Goal: Information Seeking & Learning: Learn about a topic

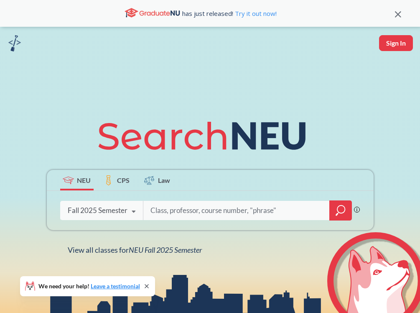
click at [116, 208] on div "Fall 2025 Semester" at bounding box center [98, 210] width 60 height 9
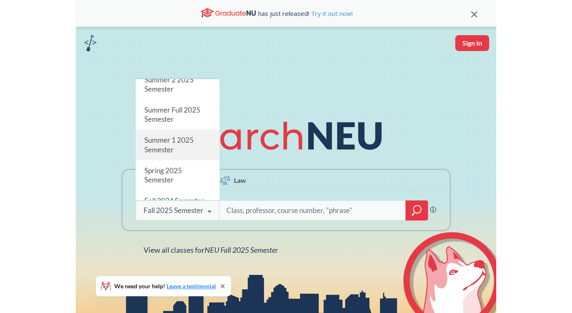
scroll to position [36, 0]
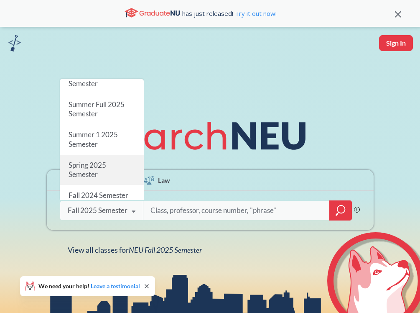
click at [108, 163] on div "Spring 2025 Semester" at bounding box center [102, 170] width 84 height 30
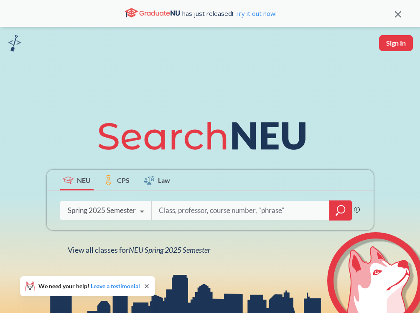
click at [198, 208] on input "search" at bounding box center [241, 211] width 166 height 18
type input "biol4701"
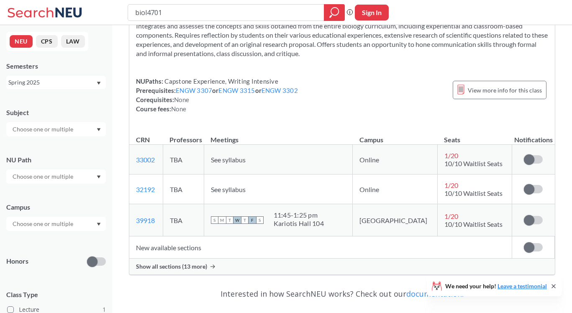
scroll to position [47, 0]
click at [205, 266] on span "Show all sections (13 more)" at bounding box center [171, 267] width 71 height 8
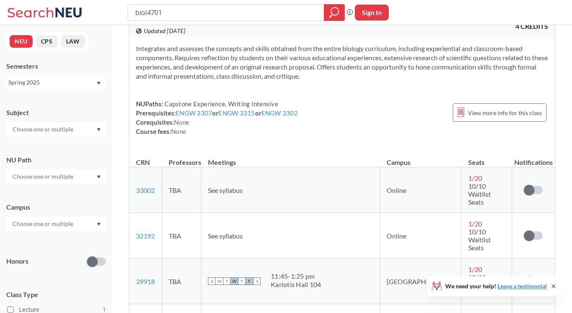
scroll to position [4, 0]
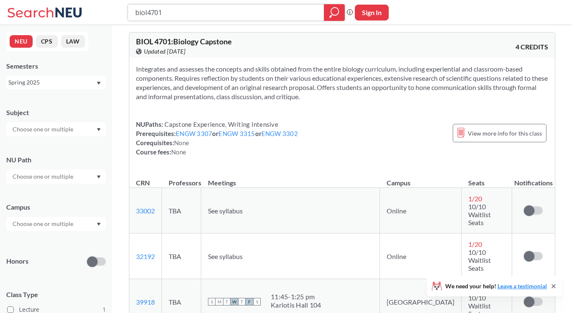
drag, startPoint x: 209, startPoint y: 11, endPoint x: 114, endPoint y: 7, distance: 94.7
click at [114, 7] on div "biol4701 Phrase search guarantees the exact search appears in the results. Ex. …" at bounding box center [286, 12] width 572 height 25
type input "psyc46"
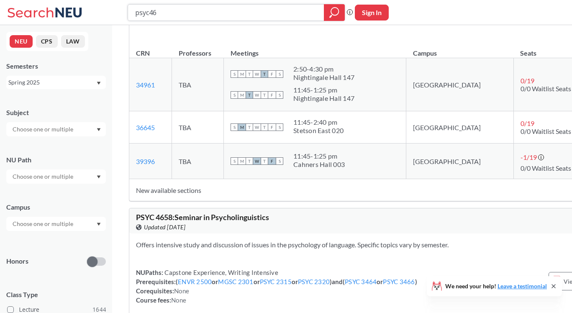
scroll to position [6098, 0]
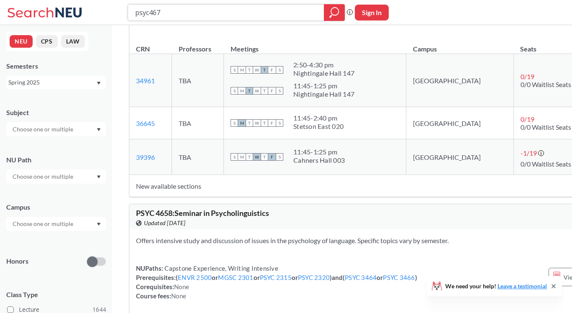
type input "psyc4676"
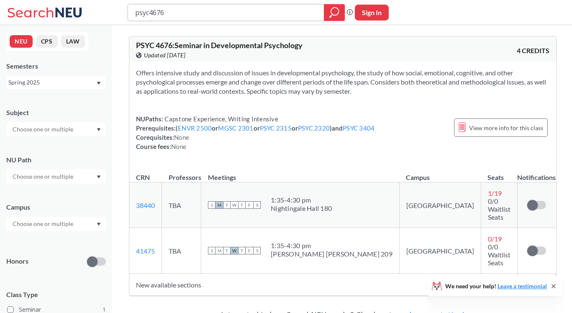
drag, startPoint x: 194, startPoint y: 13, endPoint x: 115, endPoint y: 11, distance: 79.1
click at [115, 11] on div "psyc4676 Phrase search guarantees the exact search appears in the results. Ex. …" at bounding box center [286, 12] width 572 height 25
type input "biol2309"
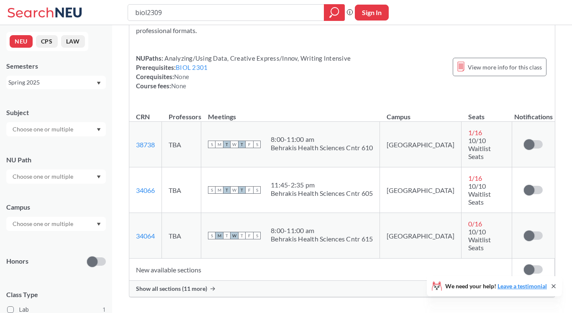
scroll to position [62, 0]
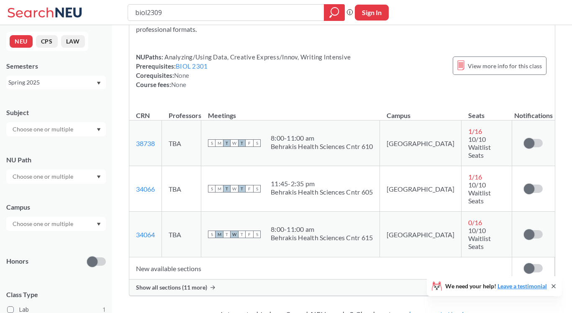
click at [200, 284] on span "Show all sections (11 more)" at bounding box center [171, 288] width 71 height 8
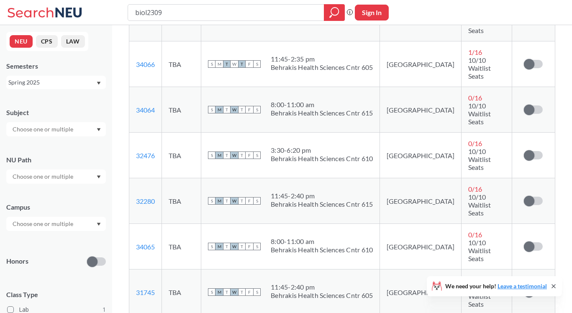
scroll to position [185, 0]
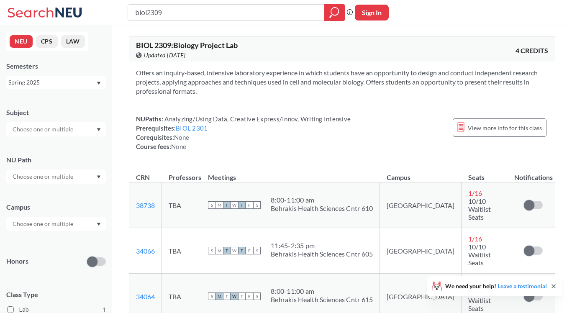
scroll to position [139, 0]
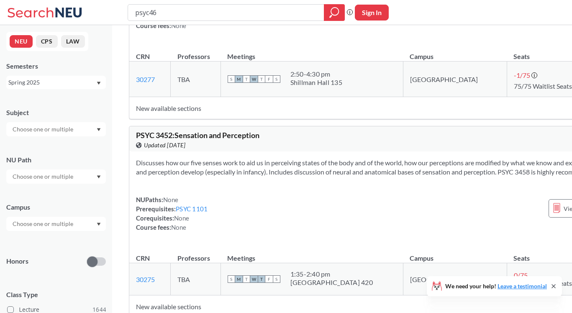
scroll to position [612, 0]
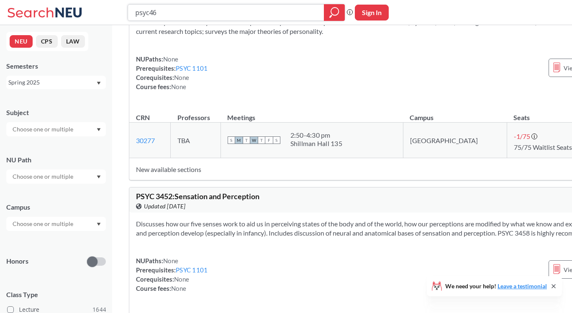
click at [166, 8] on input "psyc46" at bounding box center [226, 12] width 184 height 14
type input "psyc4656"
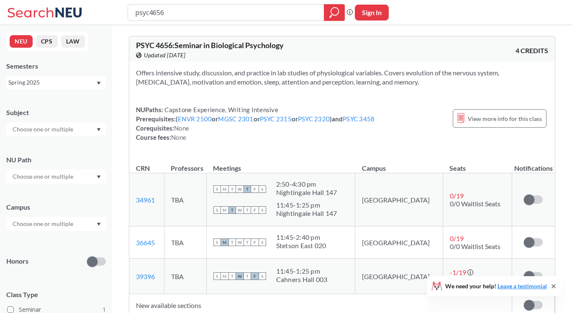
drag, startPoint x: 170, startPoint y: 14, endPoint x: 128, endPoint y: 11, distance: 42.0
click at [128, 11] on div "psyc4656" at bounding box center [236, 12] width 217 height 17
type input "biol4701"
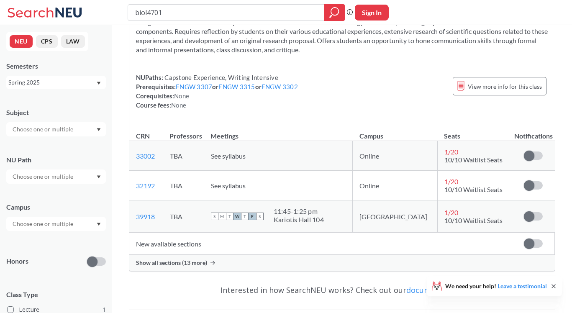
scroll to position [64, 0]
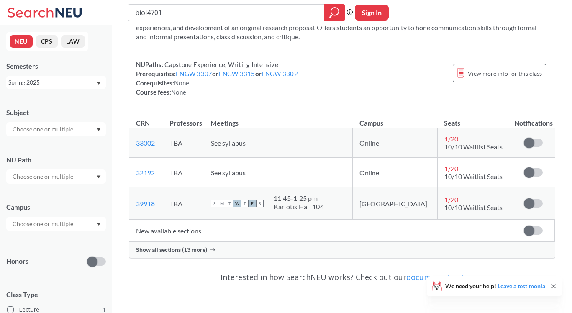
click at [201, 253] on span "Show all sections (13 more)" at bounding box center [171, 250] width 71 height 8
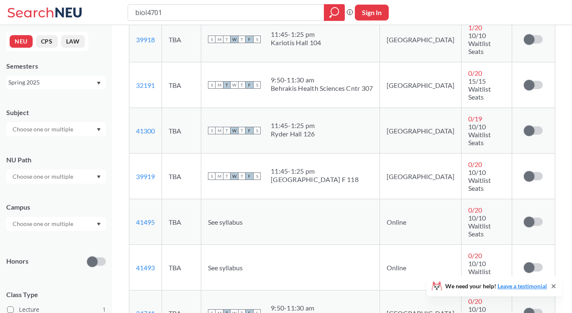
scroll to position [290, 0]
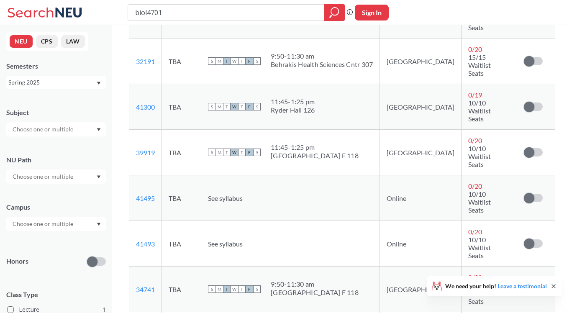
click at [420, 0] on div "biol4701 Phrase search guarantees the exact search appears in the results. Ex. …" at bounding box center [286, 12] width 572 height 25
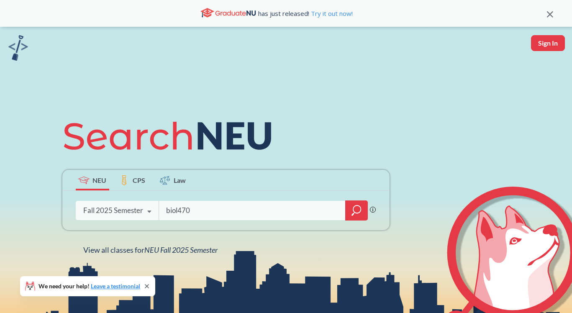
type input "biol4701"
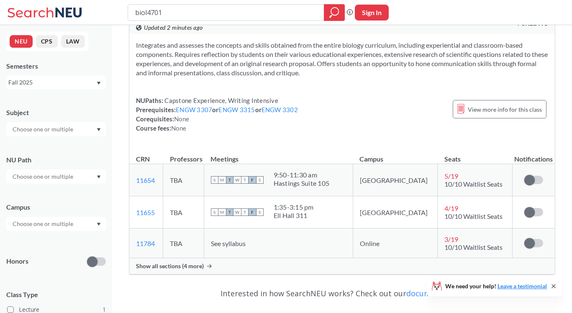
scroll to position [30, 0]
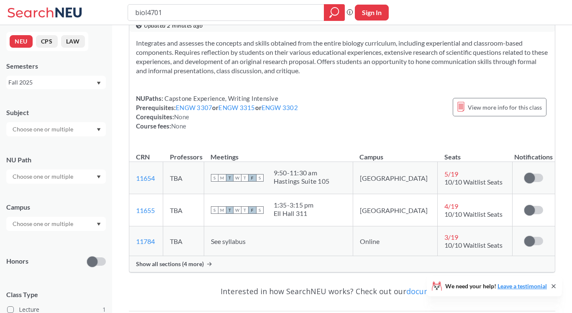
click at [207, 266] on icon at bounding box center [209, 264] width 5 height 4
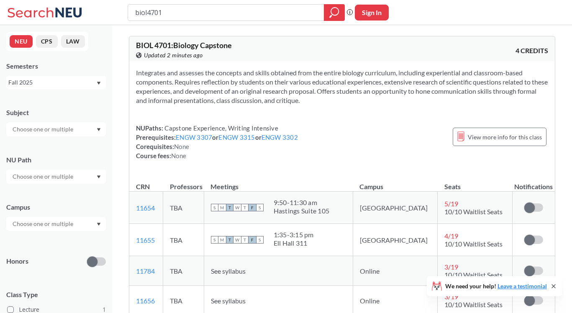
scroll to position [-1, 0]
click at [49, 92] on div "NEU CPS LAW Semesters Fall 2025 Subject NU Path Campus Honors Class Type Lectur…" at bounding box center [56, 169] width 112 height 288
click at [54, 85] on div "Fall 2025" at bounding box center [51, 82] width 87 height 9
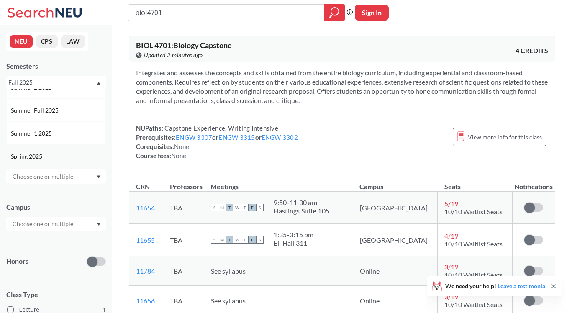
click at [47, 151] on div "Spring 2025" at bounding box center [56, 156] width 100 height 23
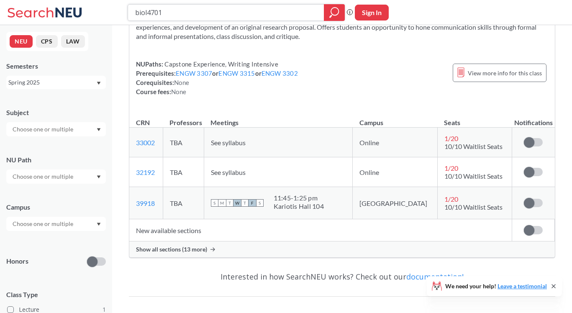
scroll to position [74, 0]
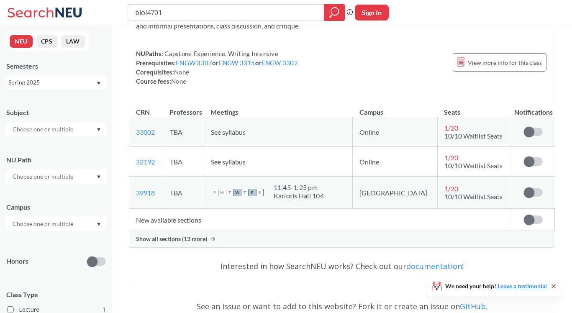
click at [223, 237] on div "Show all sections (13 more)" at bounding box center [341, 239] width 425 height 16
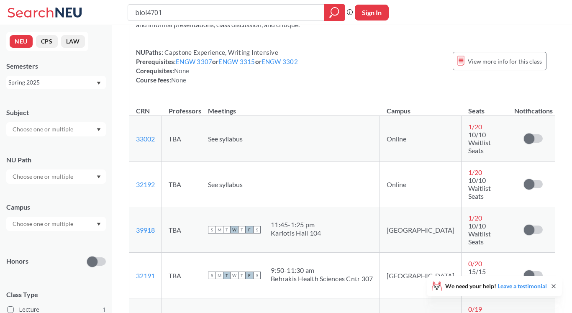
scroll to position [85, 0]
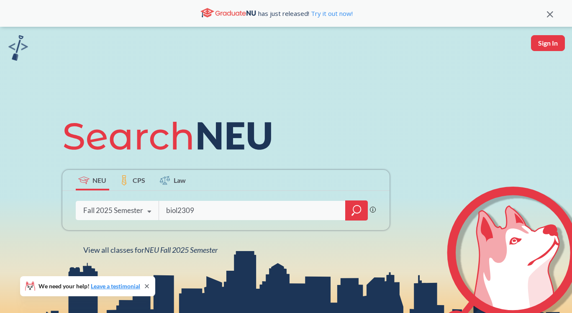
type input "biol2309"
click at [133, 210] on div "Fall 2025 Semester" at bounding box center [113, 210] width 60 height 9
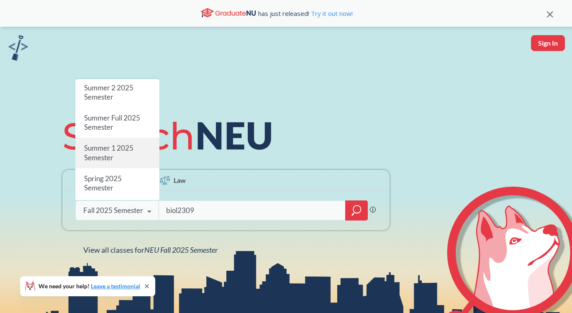
scroll to position [41, 0]
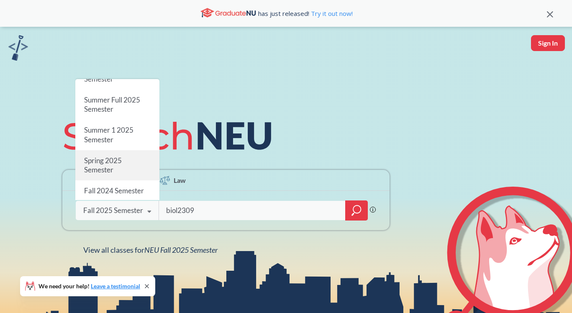
click at [139, 164] on div "Spring 2025 Semester" at bounding box center [117, 165] width 84 height 30
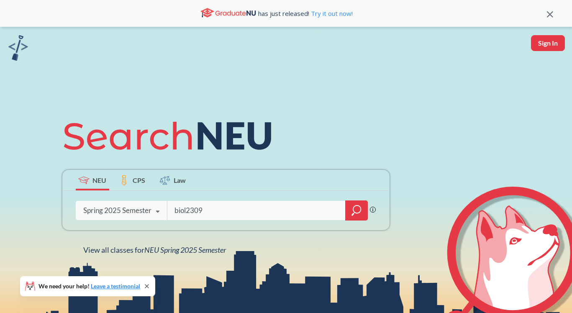
click at [349, 210] on div at bounding box center [356, 210] width 23 height 20
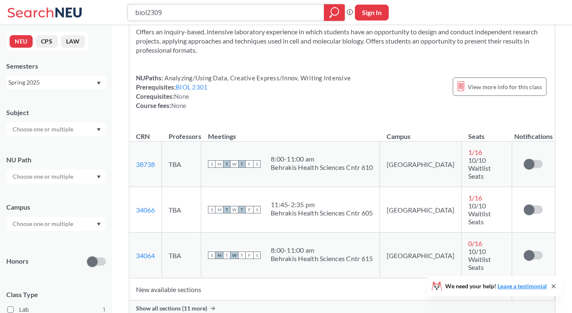
scroll to position [41, 0]
click at [205, 304] on span "Show all sections (11 more)" at bounding box center [171, 308] width 71 height 8
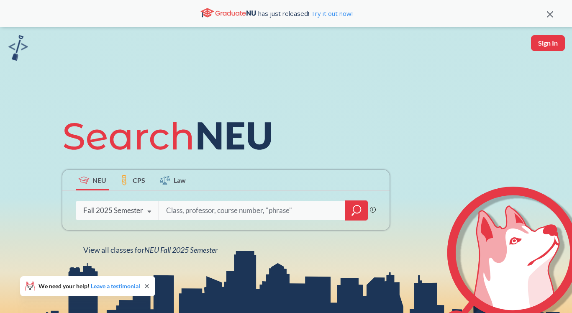
click at [126, 214] on div "Fall 2025 Semester" at bounding box center [113, 210] width 60 height 9
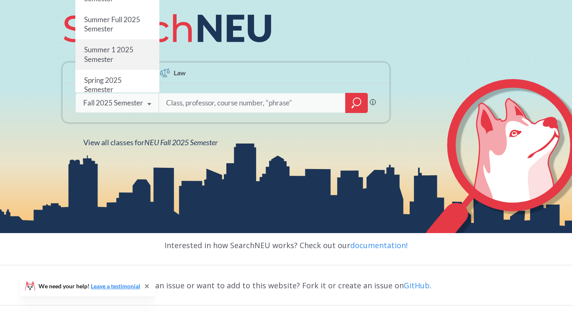
scroll to position [17, 0]
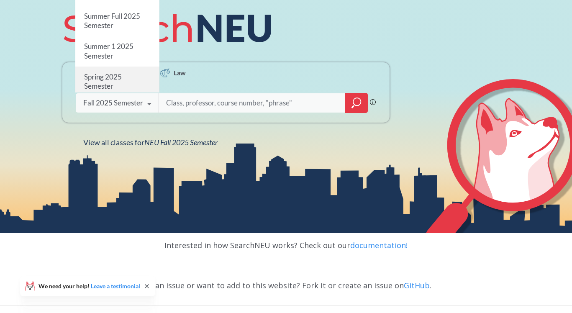
click at [113, 75] on span "Spring 2025 Semester" at bounding box center [103, 81] width 38 height 18
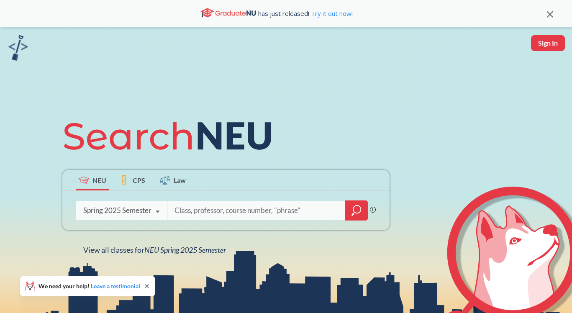
click at [196, 213] on input "search" at bounding box center [257, 211] width 166 height 18
type input "psyc4656"
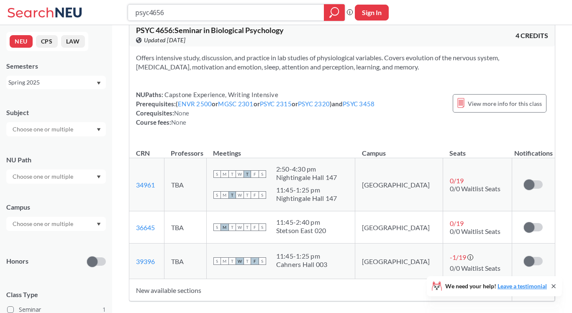
scroll to position [15, 0]
